Goal: Task Accomplishment & Management: Use online tool/utility

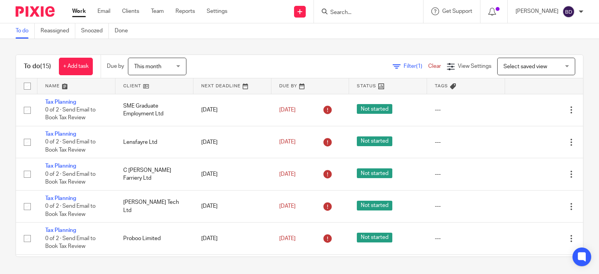
scroll to position [15, 0]
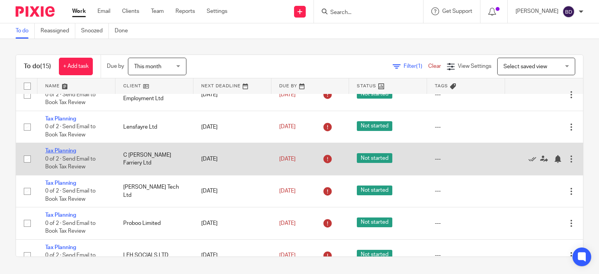
click at [64, 151] on link "Tax Planning" at bounding box center [60, 150] width 31 height 5
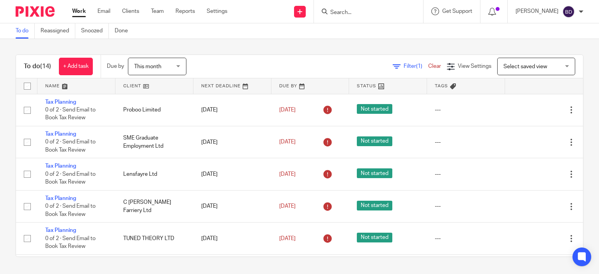
click at [336, 13] on input "Search" at bounding box center [365, 12] width 70 height 7
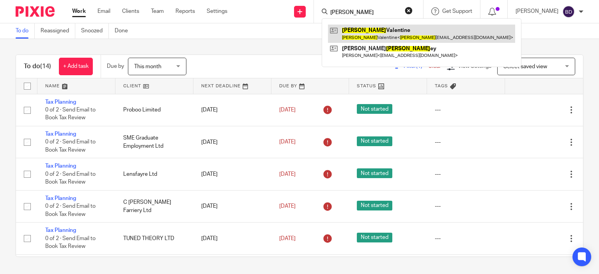
type input "carol"
click at [378, 39] on link at bounding box center [421, 34] width 187 height 18
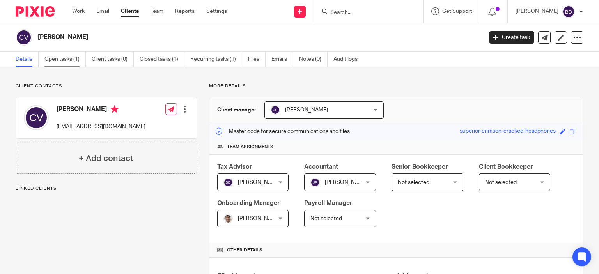
click at [70, 59] on link "Open tasks (1)" at bounding box center [64, 59] width 41 height 15
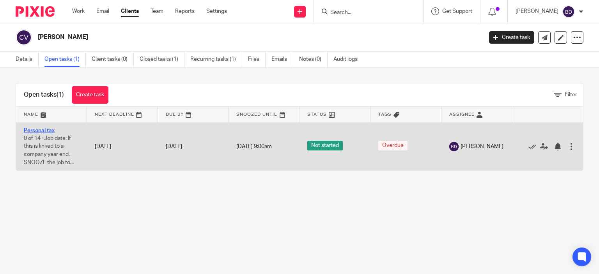
click at [43, 129] on link "Personal tax" at bounding box center [39, 130] width 31 height 5
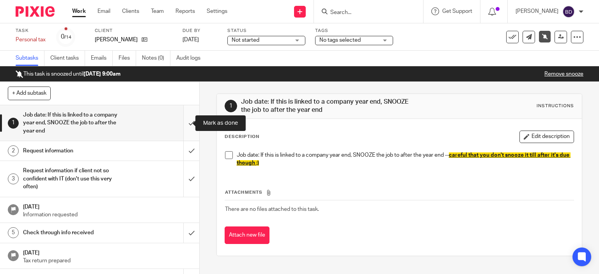
click at [181, 118] on input "submit" at bounding box center [99, 123] width 199 height 36
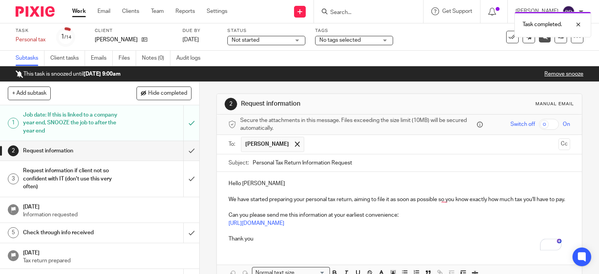
click at [270, 183] on p "Hello Carol" at bounding box center [400, 184] width 342 height 8
click at [234, 201] on p "We have started preparing your personal tax return, aiming to file it as soon a…" at bounding box center [400, 200] width 342 height 8
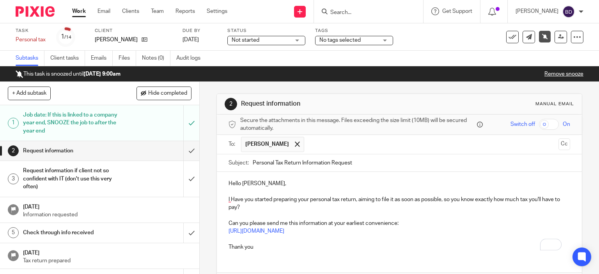
click at [233, 199] on p "I Have you started preparing your personal tax return, aiming to file it as soo…" at bounding box center [400, 204] width 342 height 16
click at [443, 199] on p "I have you started preparing your personal tax return, aiming to file it as soo…" at bounding box center [400, 204] width 342 height 16
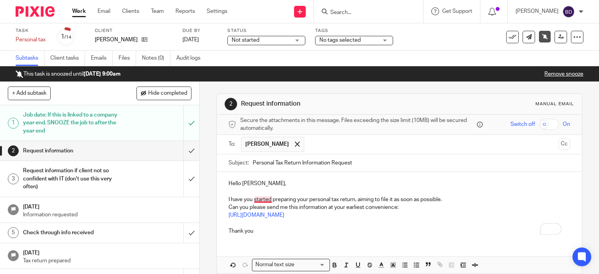
click at [262, 199] on p "I have you started preparing your personal tax return, aiming to file it as soo…" at bounding box center [400, 200] width 342 height 8
click at [367, 229] on p "Thank you" at bounding box center [400, 231] width 342 height 8
click at [405, 206] on p "Can you please send me this information at your earliest convenience:" at bounding box center [400, 208] width 342 height 8
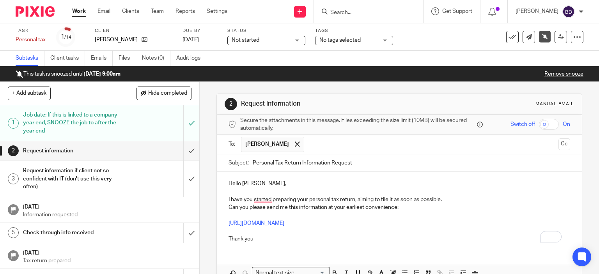
click at [251, 199] on p "I have you started preparing your personal tax return, aiming to file it as soo…" at bounding box center [400, 200] width 342 height 8
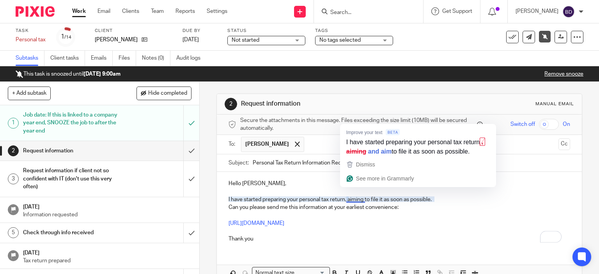
click at [356, 201] on p "I have started preparing your personal tax return, aiming to file it as soon as…" at bounding box center [400, 200] width 342 height 8
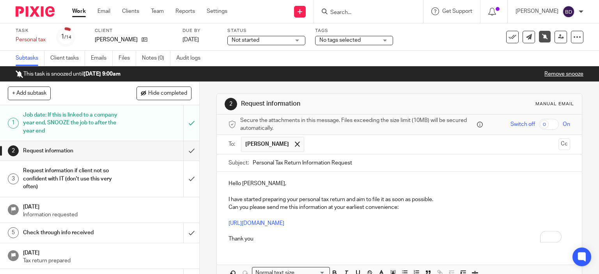
click at [261, 239] on p "Thank you" at bounding box center [400, 239] width 342 height 8
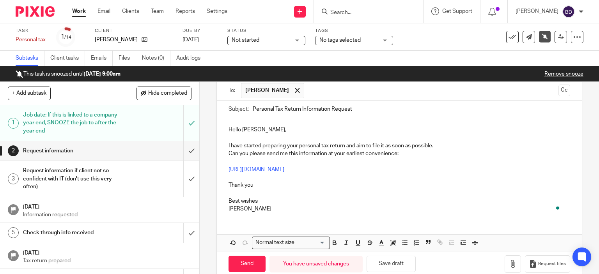
scroll to position [67, 0]
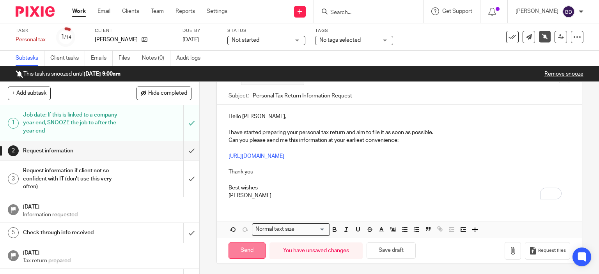
click at [249, 248] on input "Send" at bounding box center [247, 251] width 37 height 17
type input "Sent"
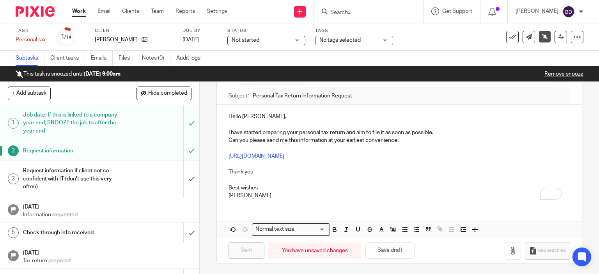
click at [76, 11] on link "Work" at bounding box center [79, 11] width 14 height 8
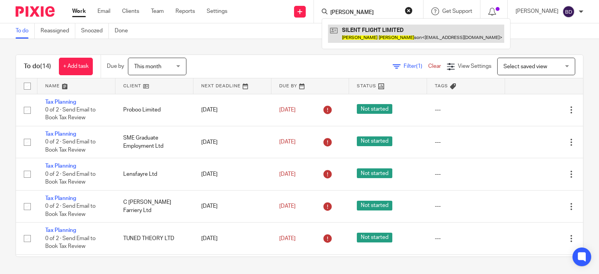
type input "daniel harri"
click at [356, 28] on link at bounding box center [416, 34] width 176 height 18
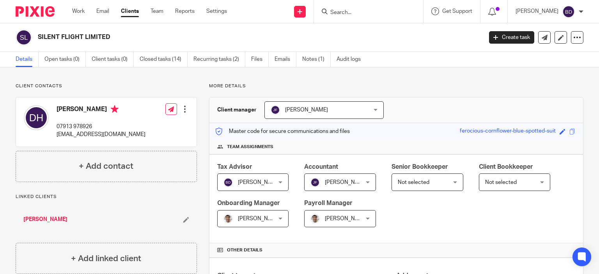
click at [132, 13] on link "Clients" at bounding box center [130, 11] width 18 height 8
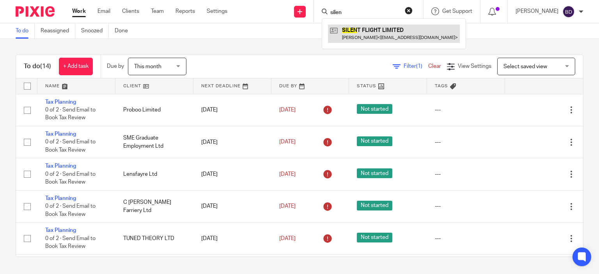
type input "silen"
click at [378, 37] on link at bounding box center [394, 34] width 132 height 18
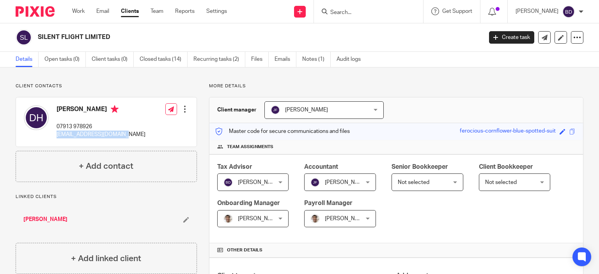
drag, startPoint x: 124, startPoint y: 134, endPoint x: 55, endPoint y: 134, distance: 69.1
click at [55, 134] on div "[PERSON_NAME] 07913 978926 [EMAIL_ADDRESS][DOMAIN_NAME] Edit contact Create cli…" at bounding box center [106, 122] width 181 height 49
copy p "[EMAIL_ADDRESS][DOMAIN_NAME]"
